Goal: Complete application form

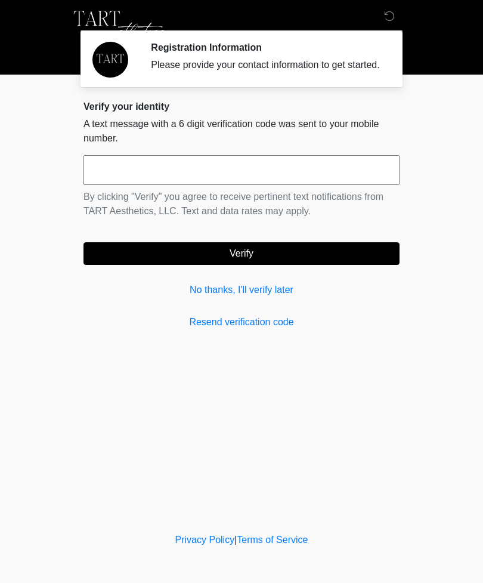
click at [307, 185] on input "text" at bounding box center [242, 170] width 316 height 30
type input "******"
click at [277, 265] on button "Verify" at bounding box center [242, 253] width 316 height 23
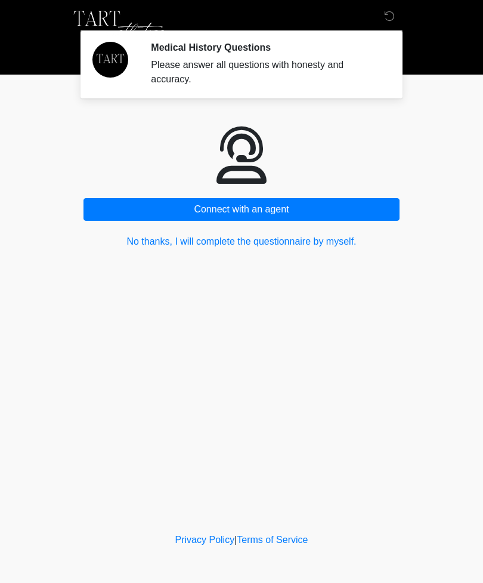
click at [315, 243] on button "No thanks, I will complete the questionnaire by myself." at bounding box center [242, 241] width 316 height 23
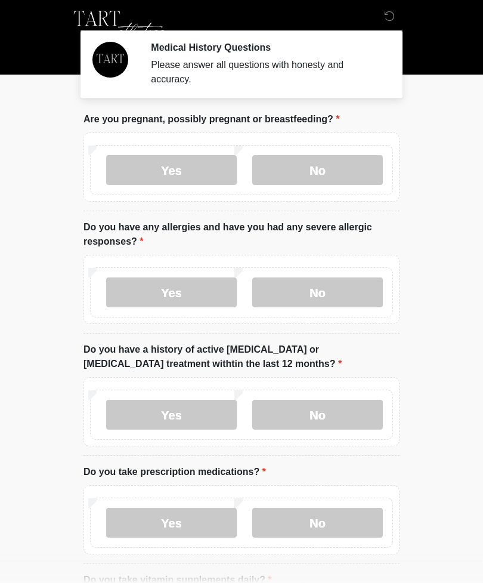
click at [339, 168] on label "No" at bounding box center [317, 170] width 131 height 30
click at [323, 294] on label "No" at bounding box center [317, 293] width 131 height 30
click at [329, 418] on label "No" at bounding box center [317, 415] width 131 height 30
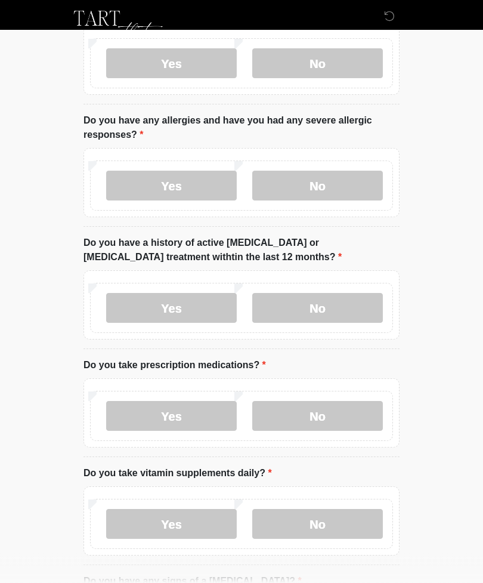
click at [193, 418] on label "Yes" at bounding box center [171, 417] width 131 height 30
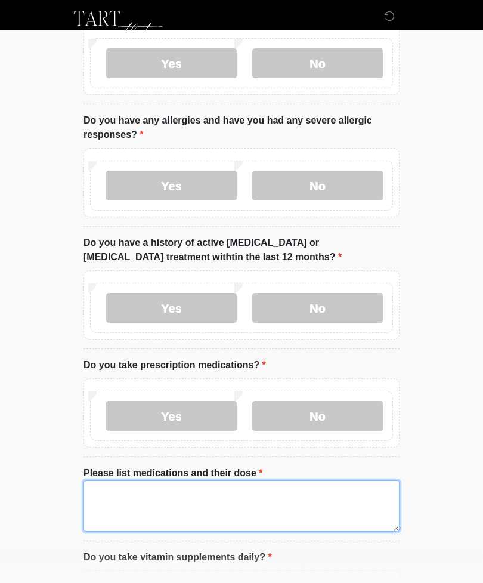
click at [184, 513] on textarea "Please list medications and their dose" at bounding box center [242, 505] width 316 height 51
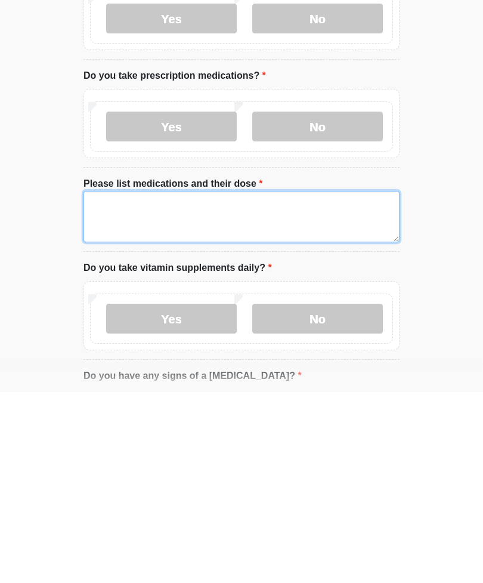
click at [123, 382] on textarea "Please list medications and their dose" at bounding box center [242, 407] width 316 height 51
paste textarea "**********"
type textarea "**********"
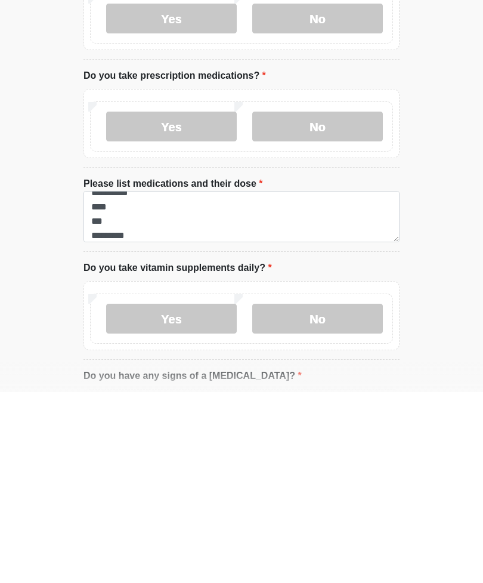
click at [190, 495] on label "Yes" at bounding box center [171, 510] width 131 height 30
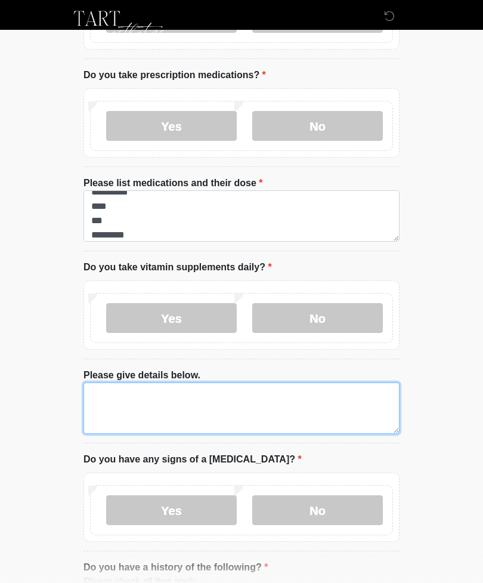
click at [190, 414] on textarea "Please give details below." at bounding box center [242, 408] width 316 height 51
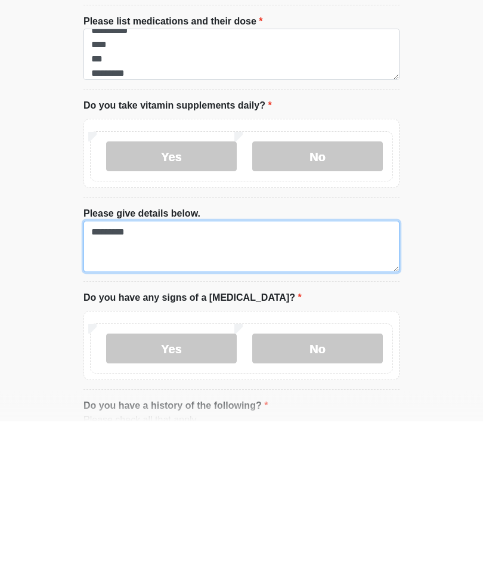
type textarea "*********"
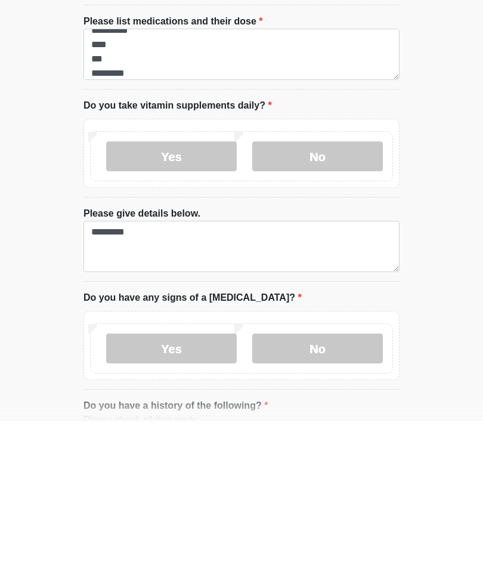
click at [335, 496] on label "No" at bounding box center [317, 511] width 131 height 30
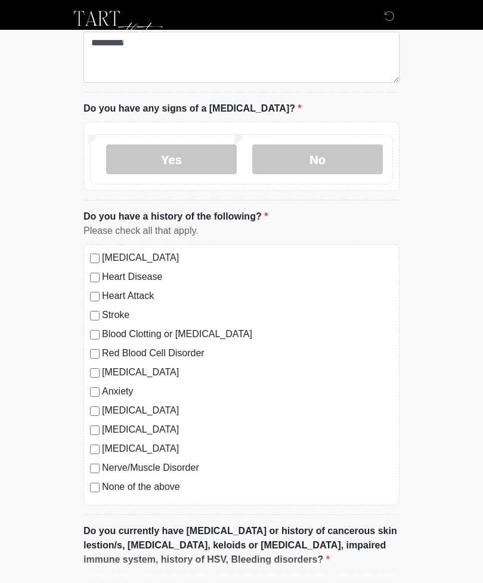
scroll to position [747, 0]
click at [107, 486] on label "None of the above" at bounding box center [247, 487] width 291 height 14
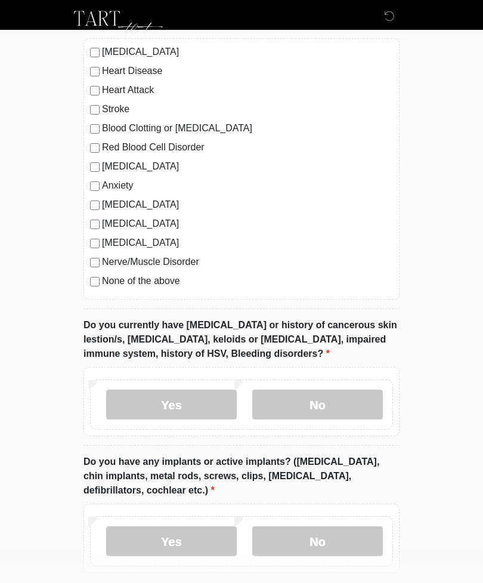
scroll to position [954, 0]
click at [333, 407] on label "No" at bounding box center [317, 405] width 131 height 30
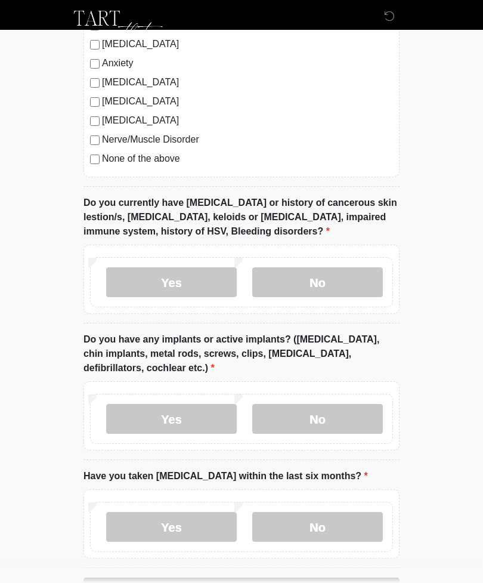
scroll to position [1076, 0]
click at [328, 426] on label "No" at bounding box center [317, 419] width 131 height 30
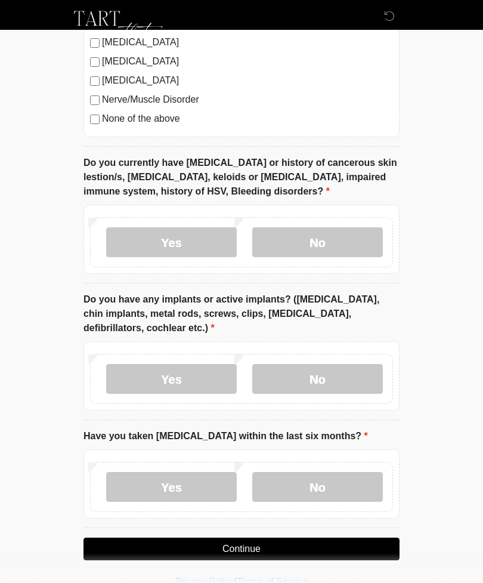
click at [323, 485] on label "No" at bounding box center [317, 487] width 131 height 30
click at [287, 556] on button "Continue" at bounding box center [242, 549] width 316 height 23
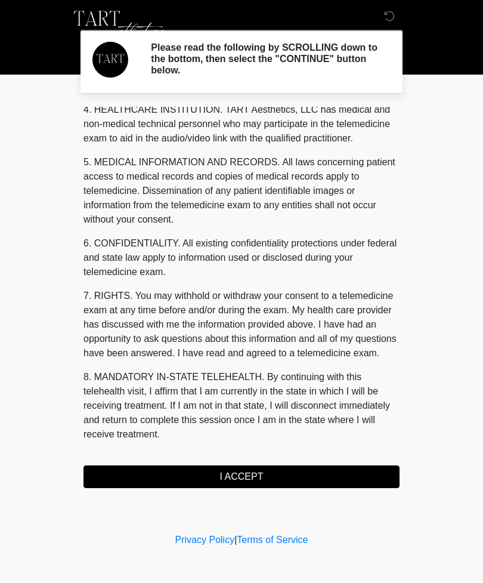
scroll to position [348, 0]
click at [328, 467] on button "I ACCEPT" at bounding box center [242, 476] width 316 height 23
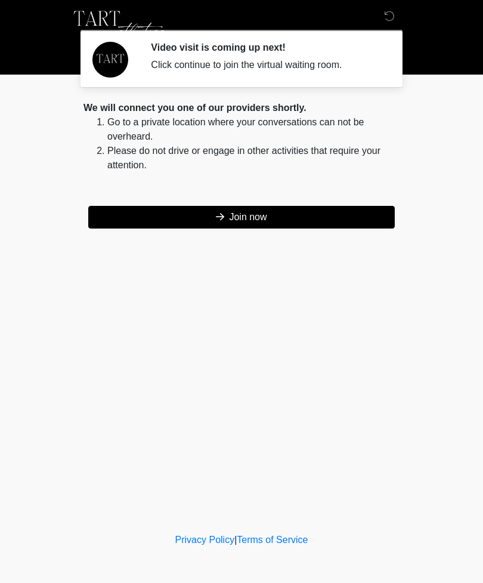
click at [311, 214] on button "Join now" at bounding box center [241, 217] width 307 height 23
